Goal: Check status

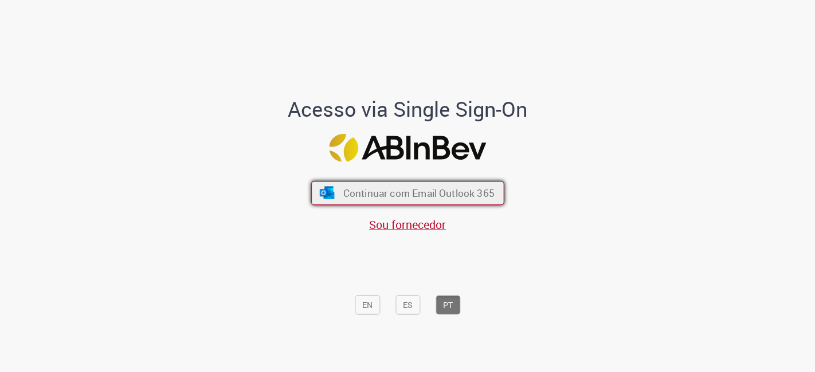
click at [461, 195] on span "Continuar com Email Outlook 365" at bounding box center [418, 193] width 151 height 13
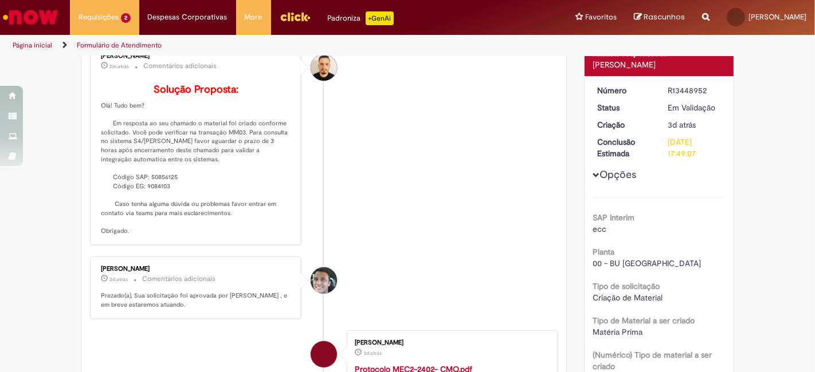
scroll to position [64, 0]
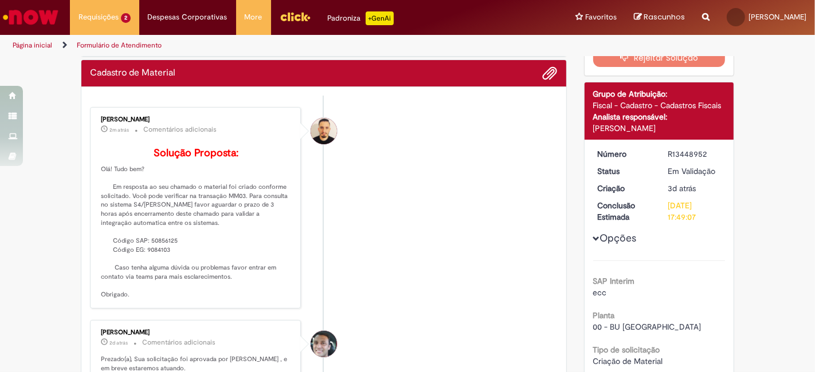
click at [119, 179] on p "Solução Proposta: Olá! Tudo bem? Em resposta ao seu chamado o material foi cria…" at bounding box center [196, 224] width 191 height 152
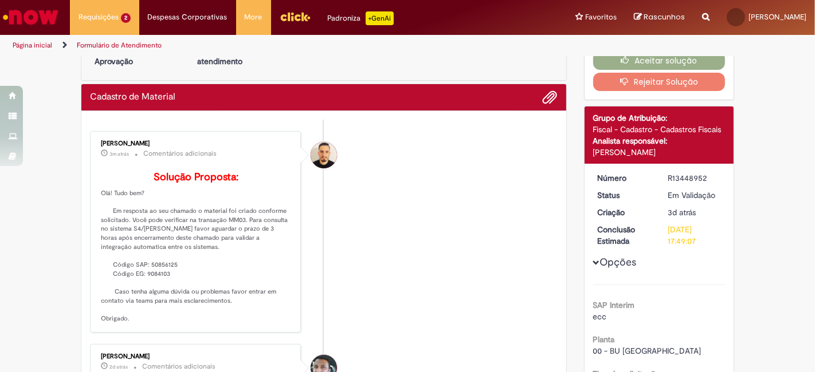
scroll to position [0, 0]
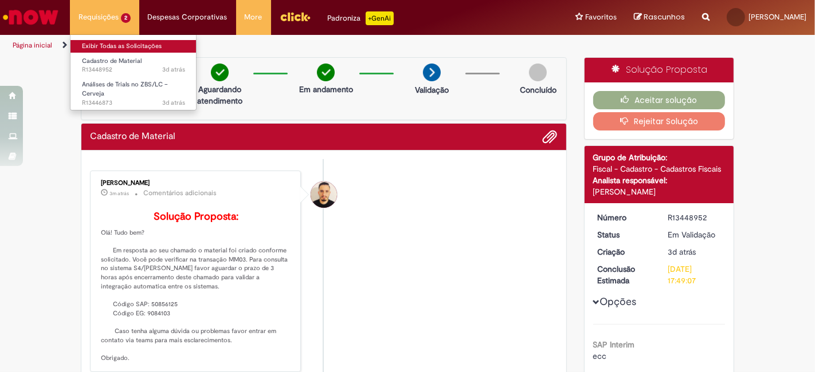
click at [110, 46] on link "Exibir Todas as Solicitações" at bounding box center [133, 46] width 126 height 13
